Goal: Information Seeking & Learning: Check status

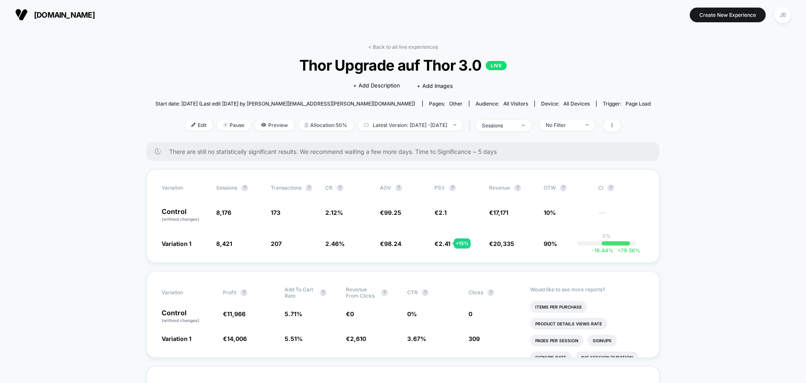
click at [40, 16] on span "[DOMAIN_NAME]" at bounding box center [64, 14] width 61 height 9
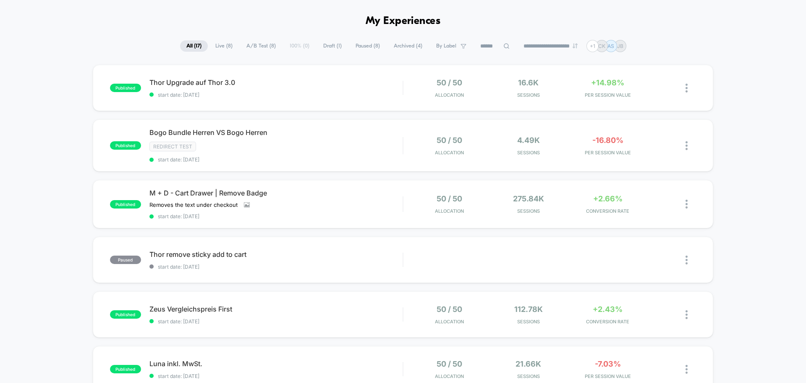
scroll to position [42, 0]
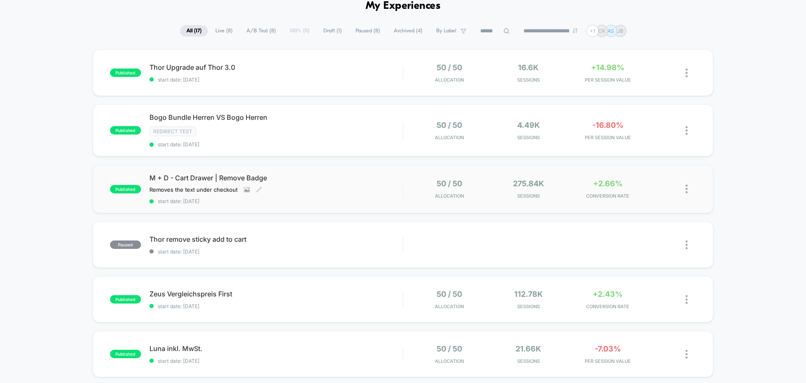
click at [320, 186] on div "Removes the text under checkout Click to view images Click to edit experience d…" at bounding box center [237, 189] width 177 height 7
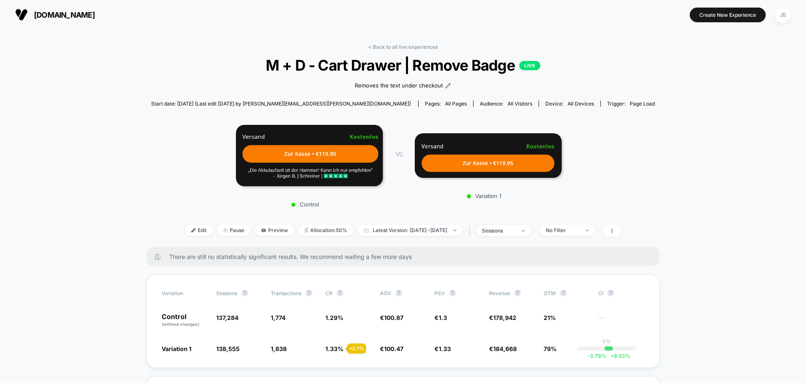
scroll to position [42, 0]
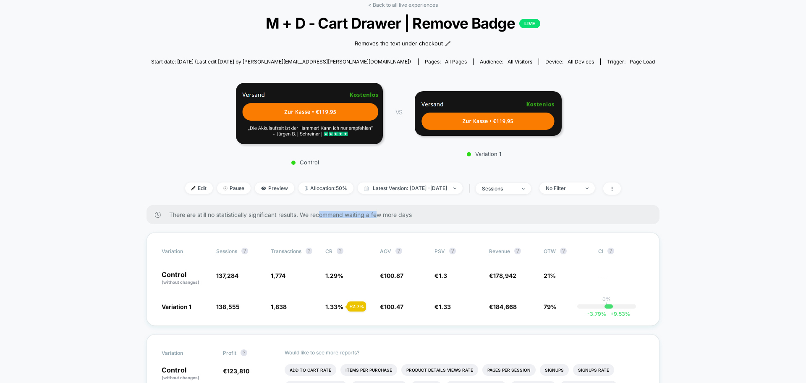
drag, startPoint x: 322, startPoint y: 217, endPoint x: 380, endPoint y: 210, distance: 58.9
click at [380, 210] on div "There are still no statistically significant results. We recommend waiting a fe…" at bounding box center [403, 214] width 513 height 19
click at [388, 208] on div "There are still no statistically significant results. We recommend waiting a fe…" at bounding box center [403, 214] width 513 height 19
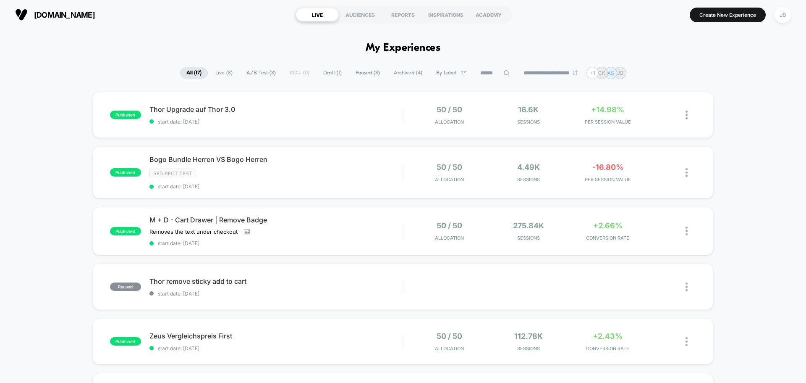
click at [134, 73] on div "**********" at bounding box center [403, 73] width 806 height 12
